Goal: Task Accomplishment & Management: Complete application form

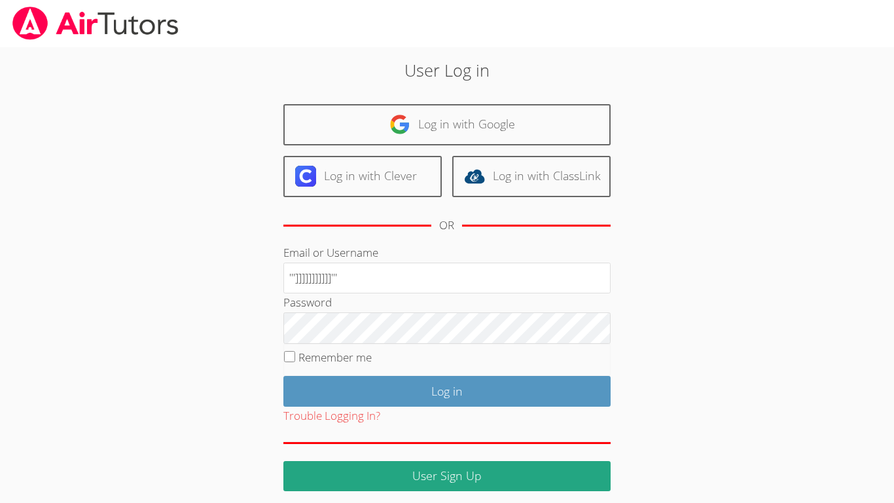
type input "''']]]]]]]]]]]'''"
click at [283, 376] on input "Log in" at bounding box center [446, 391] width 327 height 31
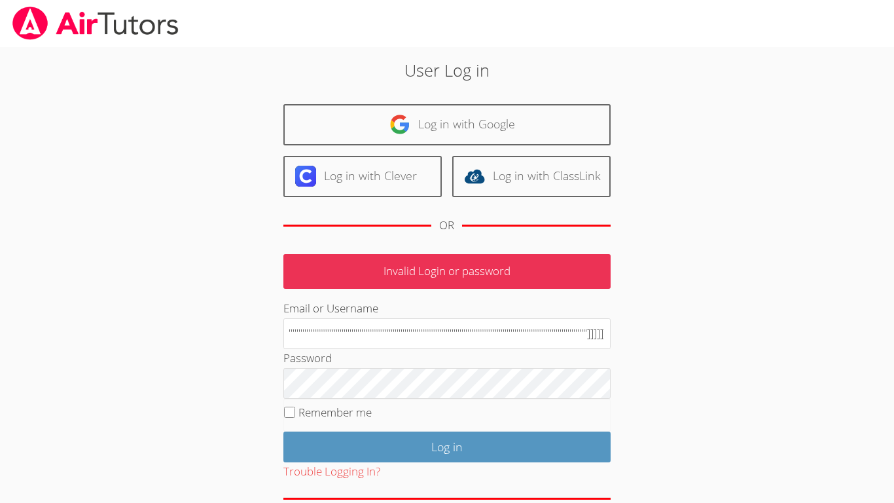
scroll to position [0, 15]
type input "'''''''''''''''''''''''''''''''''''''''''''''''''''''''''''''''''''''''''''''''…"
click at [283, 431] on input "Log in" at bounding box center [446, 446] width 327 height 31
type input "]]'''''''''''''''''''''''''''''''''''''''''''''''''''''''''''''''''''''''''''''…"
click at [283, 431] on input "Log in" at bounding box center [446, 446] width 327 height 31
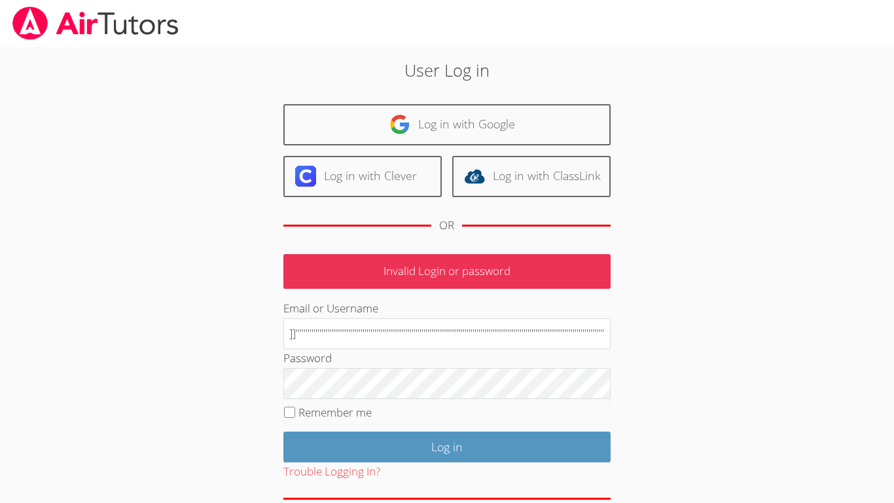
click at [283, 431] on input "Log in" at bounding box center [446, 446] width 327 height 31
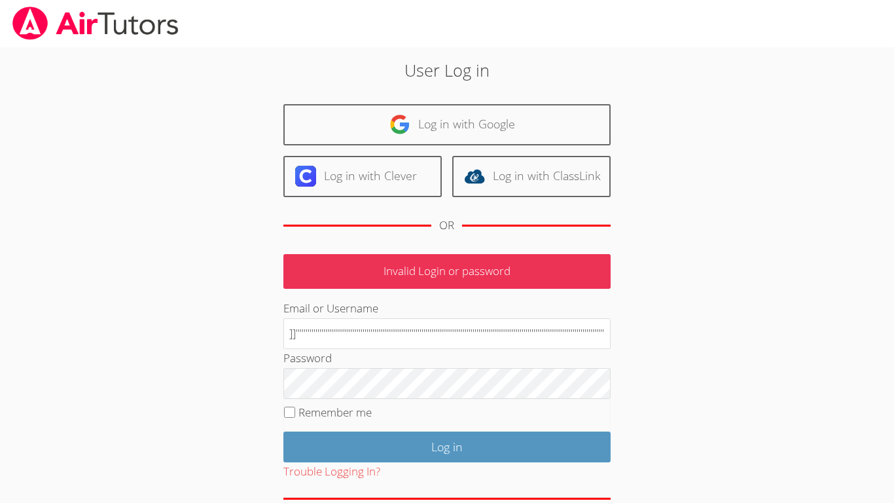
click at [283, 431] on input "Log in" at bounding box center [446, 446] width 327 height 31
type input "''''"''""""""""""""""""""""""""""""""""""""""""""""""""""""""""""""""""""""""""…"
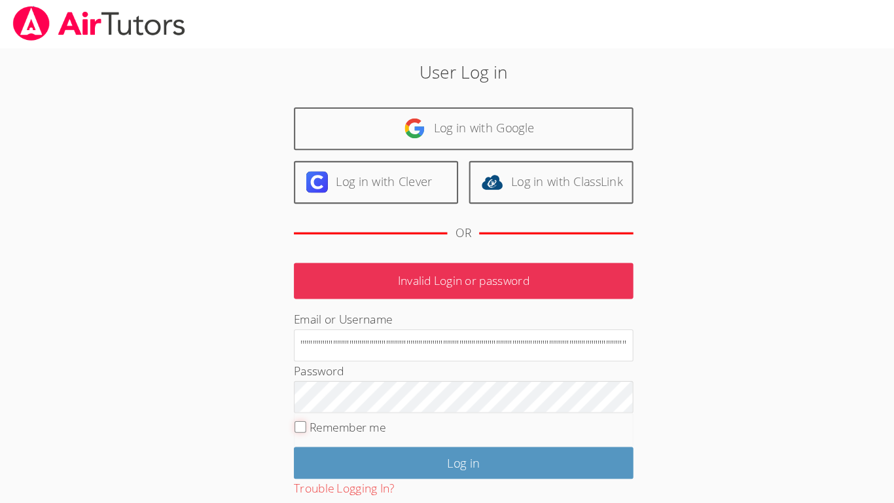
scroll to position [0, 0]
click at [283, 431] on input "Log in" at bounding box center [446, 446] width 327 height 31
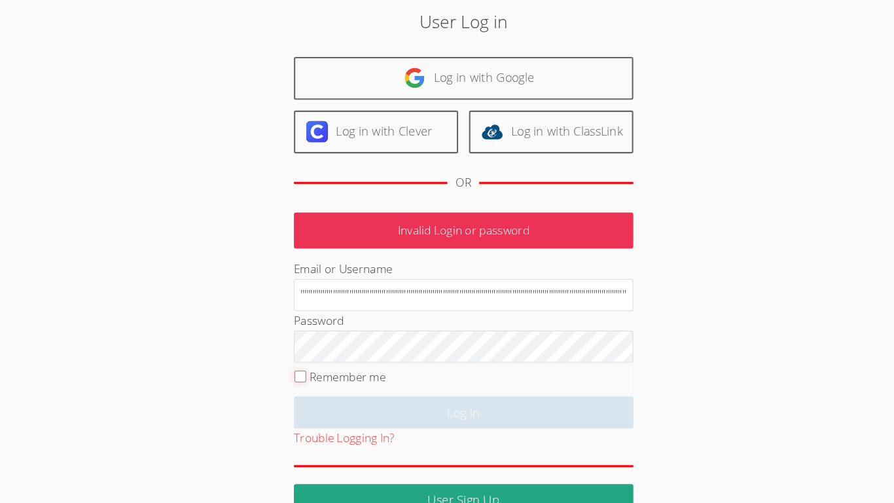
scroll to position [36, 0]
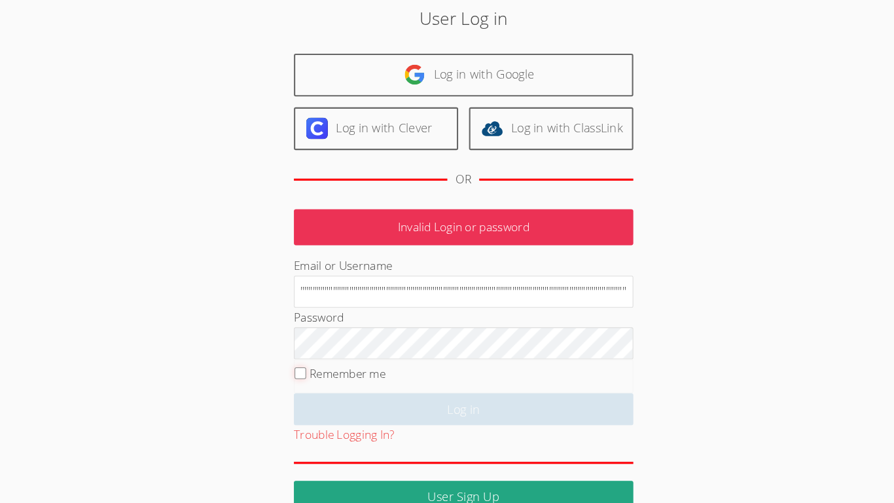
click at [284, 371] on input "Remember me" at bounding box center [289, 376] width 11 height 11
checkbox input "true"
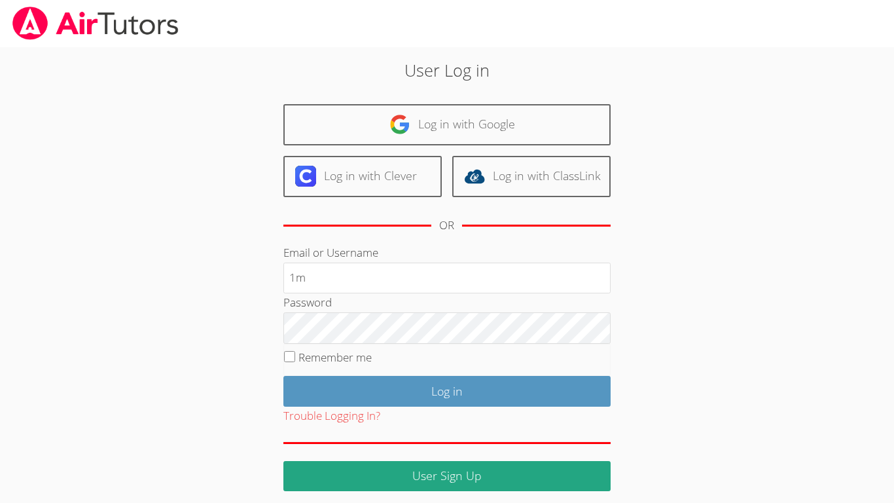
type input "1m"
click at [329, 463] on link "User Sign Up" at bounding box center [446, 476] width 327 height 31
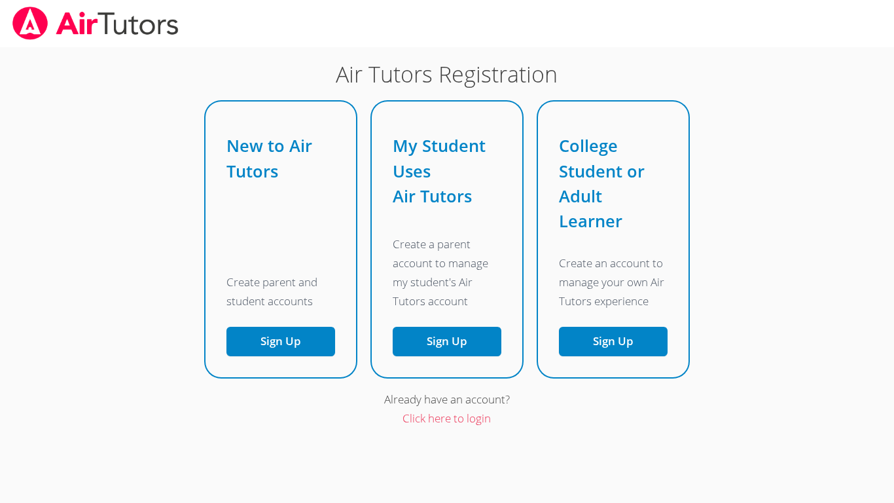
click at [330, 463] on body "Air Tutors Registration New to Air Tutors Create parent and student accounts Si…" at bounding box center [447, 251] width 894 height 503
